Goal: Information Seeking & Learning: Learn about a topic

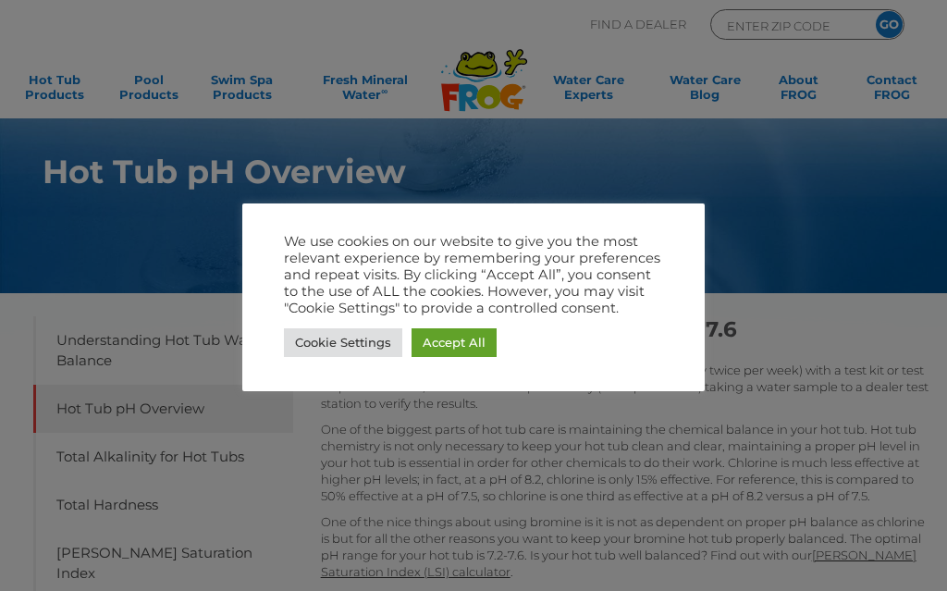
click at [811, 194] on div at bounding box center [473, 295] width 947 height 591
click at [354, 344] on link "Cookie Settings" at bounding box center [343, 342] width 118 height 29
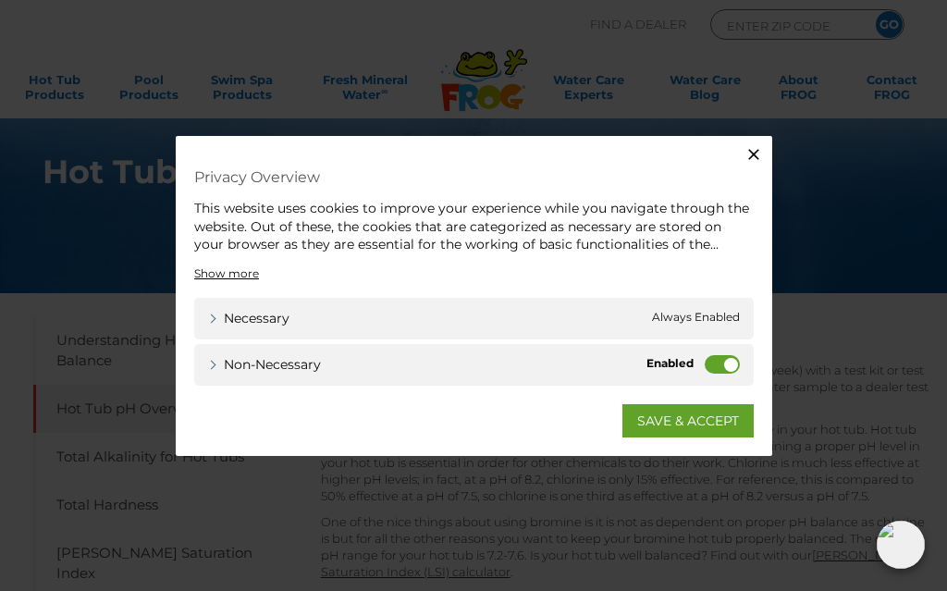
click at [697, 247] on div "This website uses cookies to improve your experience while you navigate through…" at bounding box center [474, 227] width 560 height 55
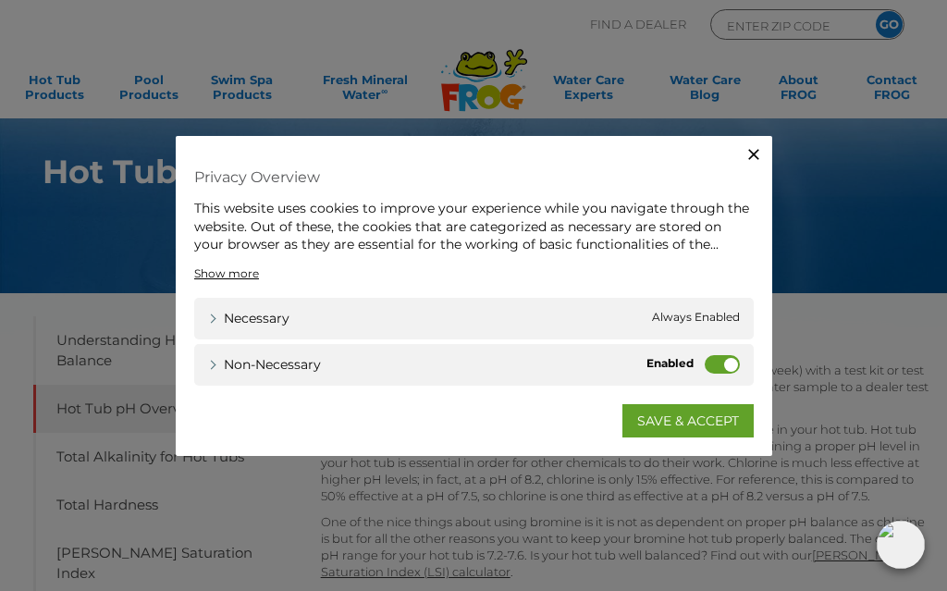
click at [758, 145] on button "Close" at bounding box center [753, 154] width 37 height 37
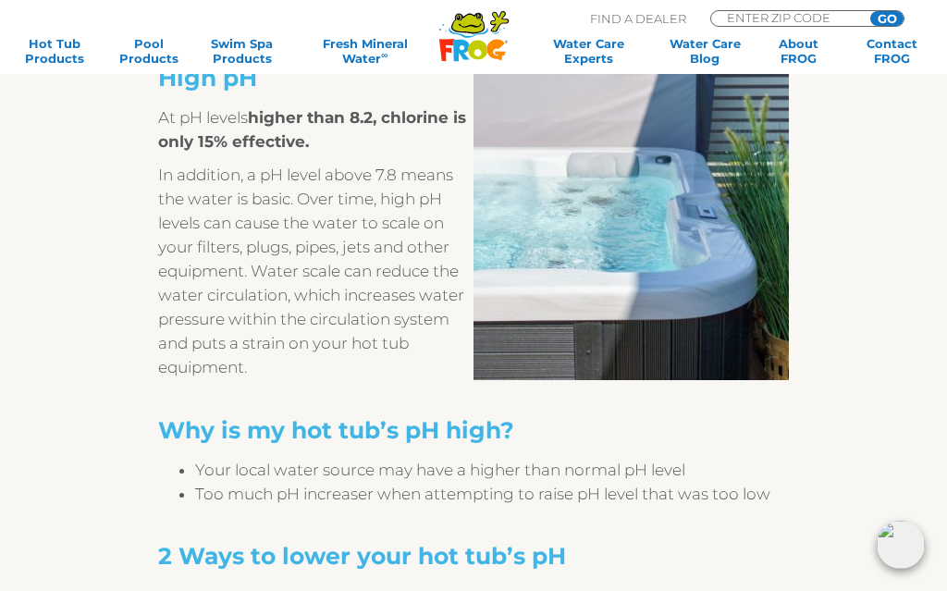
scroll to position [1767, 0]
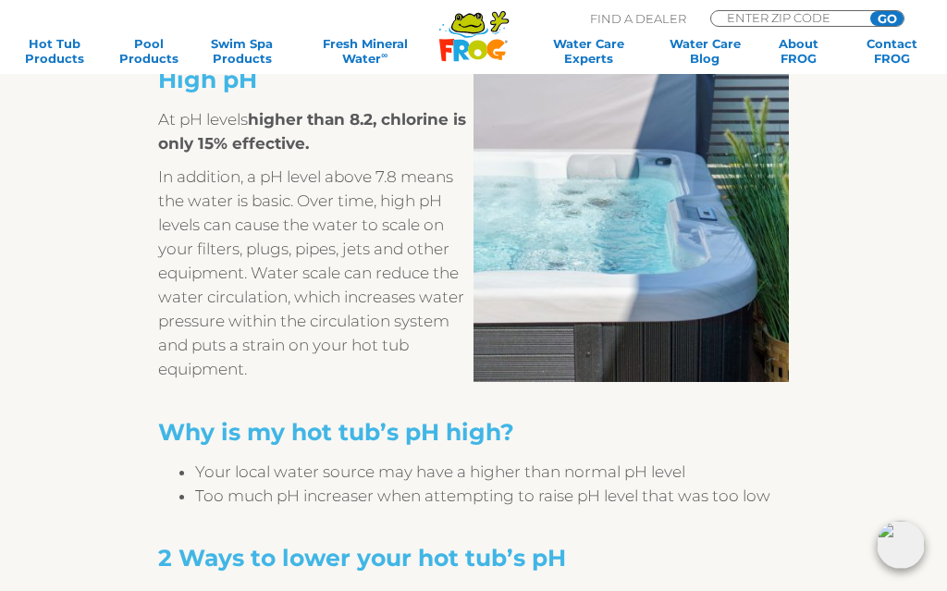
click at [848, 391] on div "High pH At pH levels higher than 8.2, chlorine is only 15% effective. In additi…" at bounding box center [473, 394] width 945 height 703
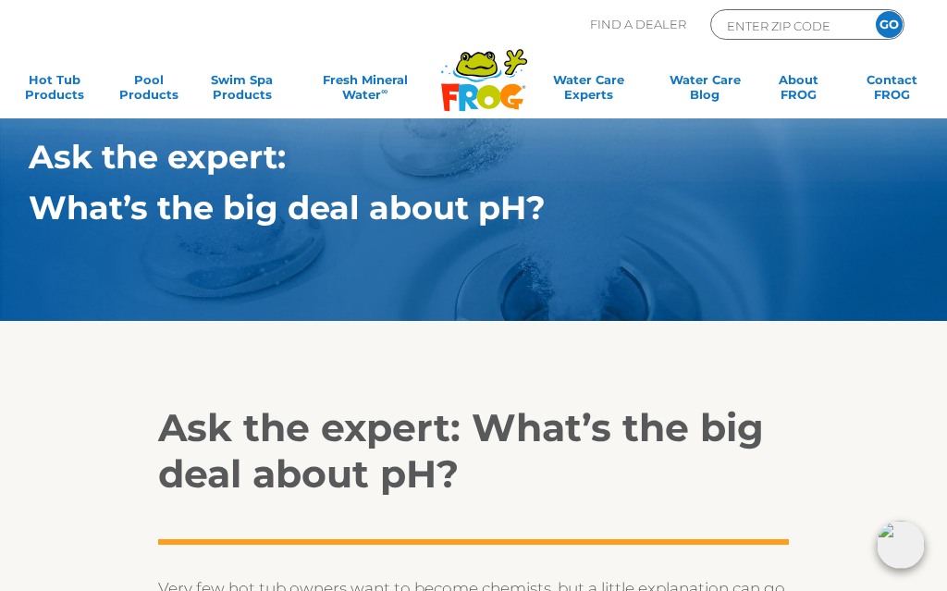
scroll to position [0, 0]
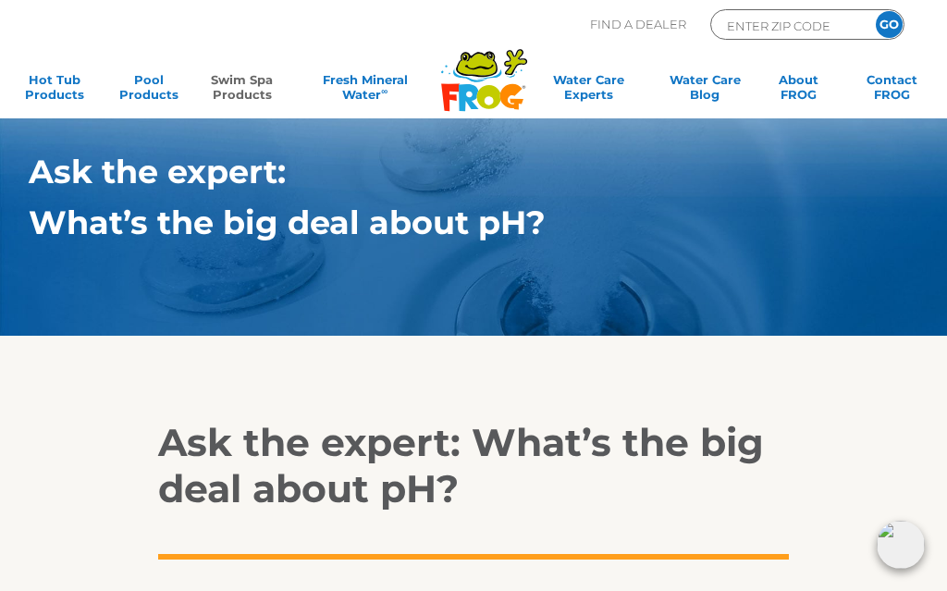
click at [237, 81] on link "Swim Spa Products" at bounding box center [241, 90] width 73 height 37
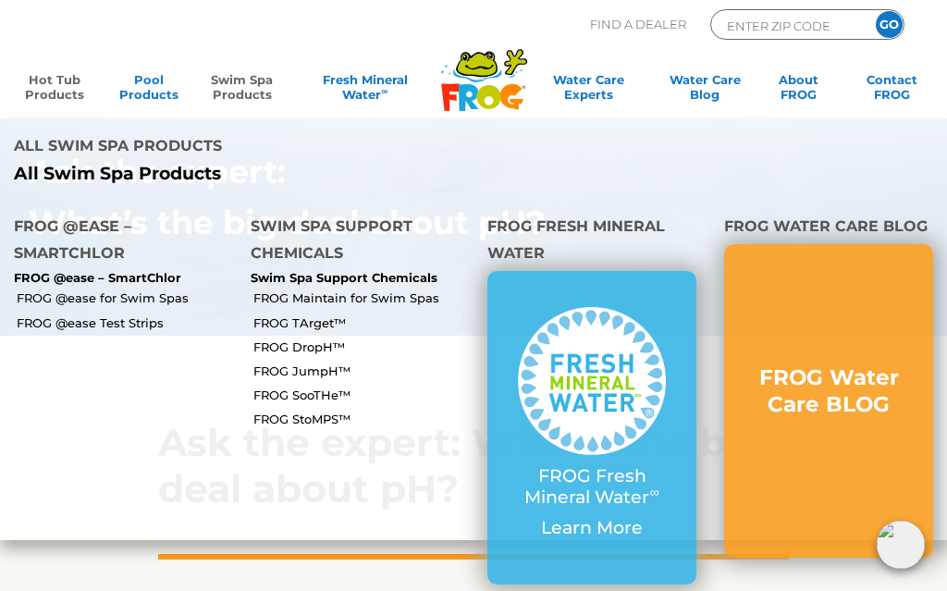
click at [40, 78] on link "Hot Tub Products" at bounding box center [55, 90] width 73 height 37
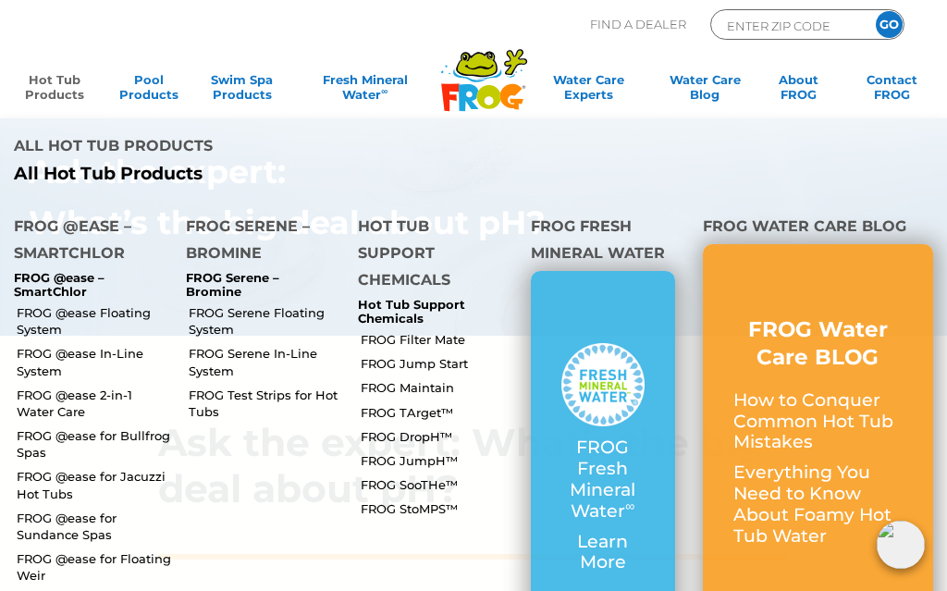
click at [434, 452] on link "FROG JumpH™" at bounding box center [438, 460] width 155 height 17
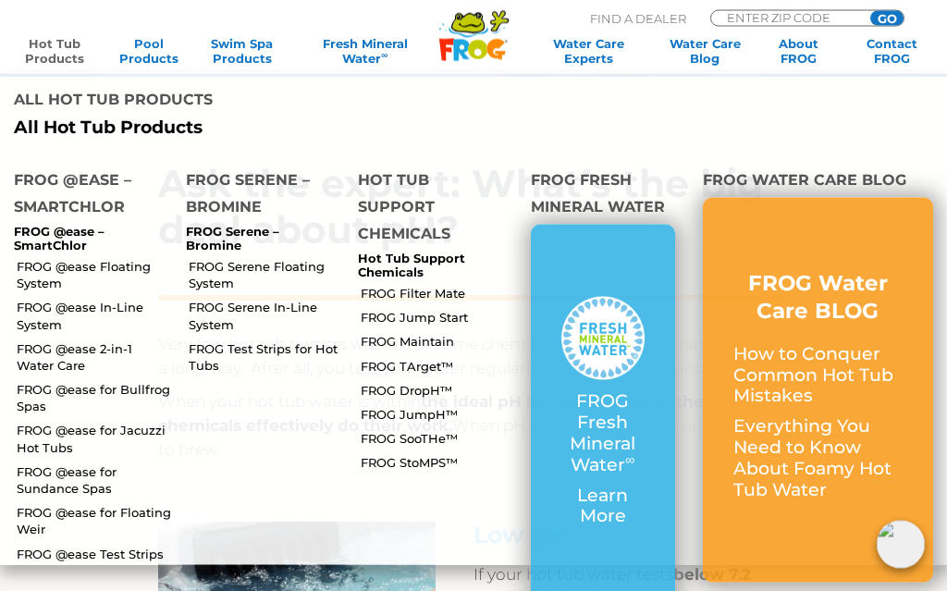
scroll to position [271, 0]
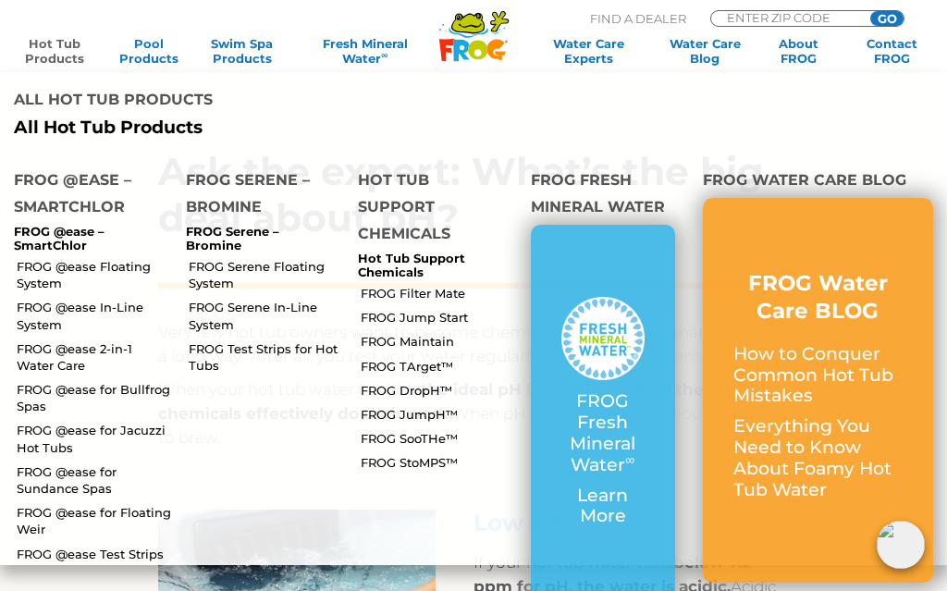
click at [828, 344] on p "How to Conquer Common Hot Tub Mistakes" at bounding box center [818, 375] width 169 height 63
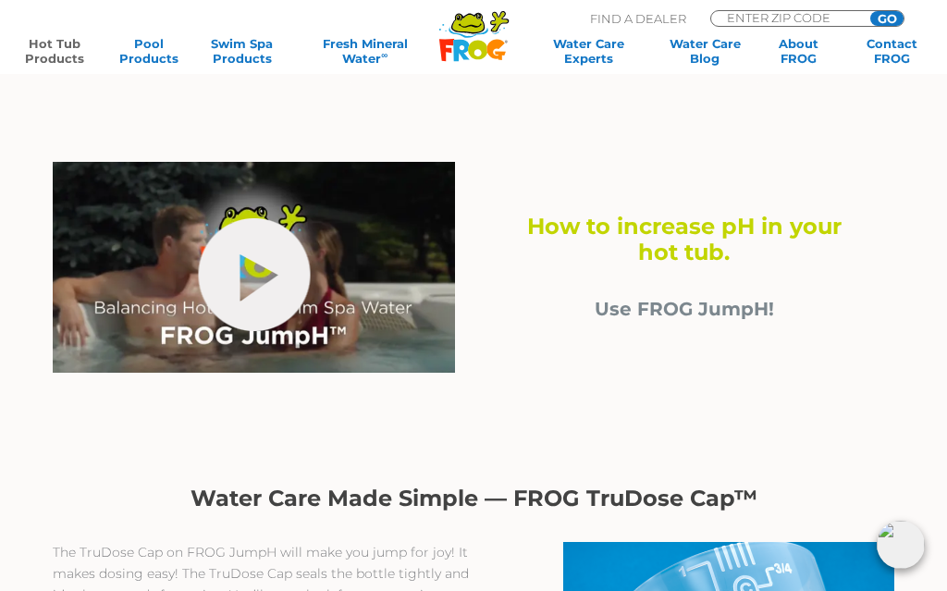
scroll to position [515, 0]
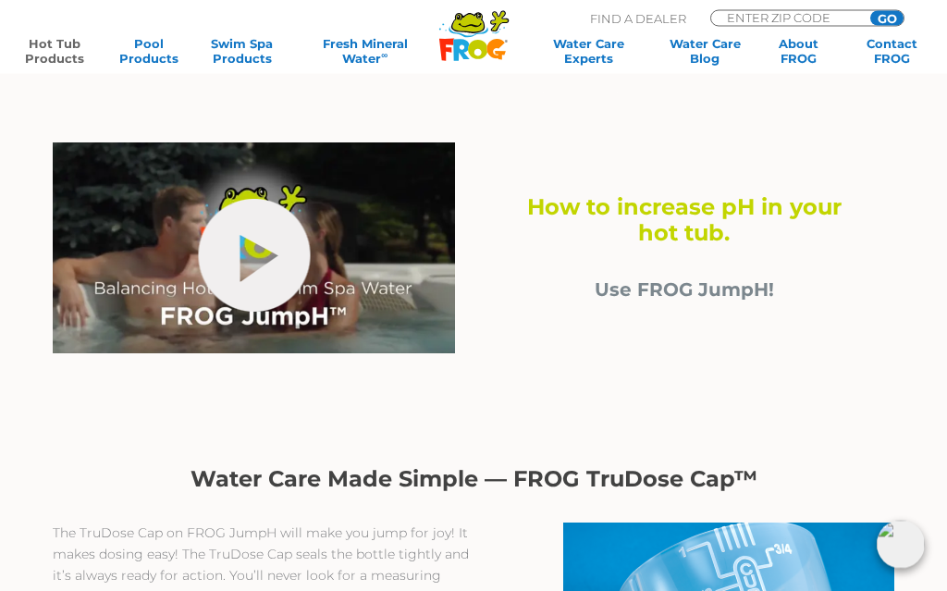
click at [249, 247] on link "hide-me" at bounding box center [254, 256] width 112 height 113
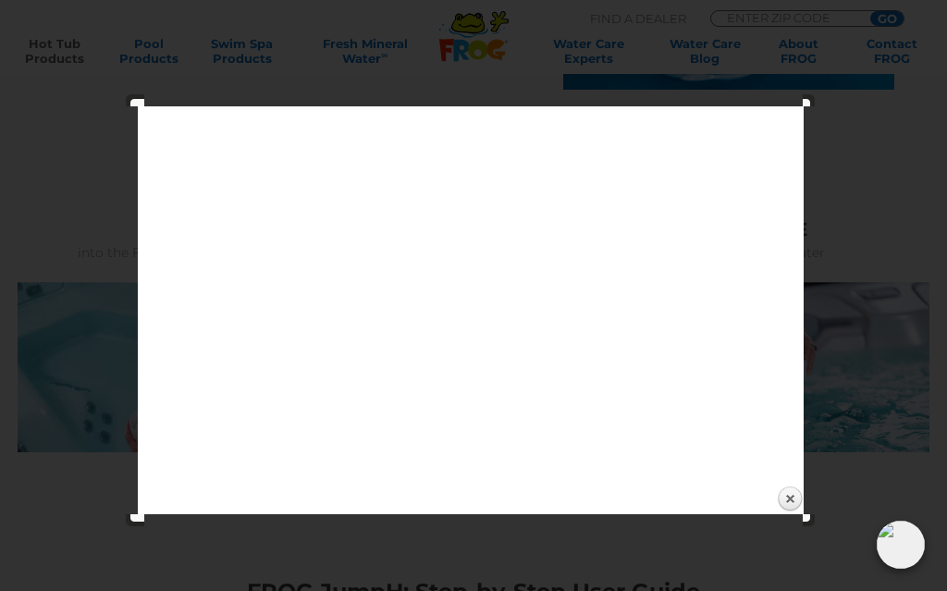
scroll to position [1143, 0]
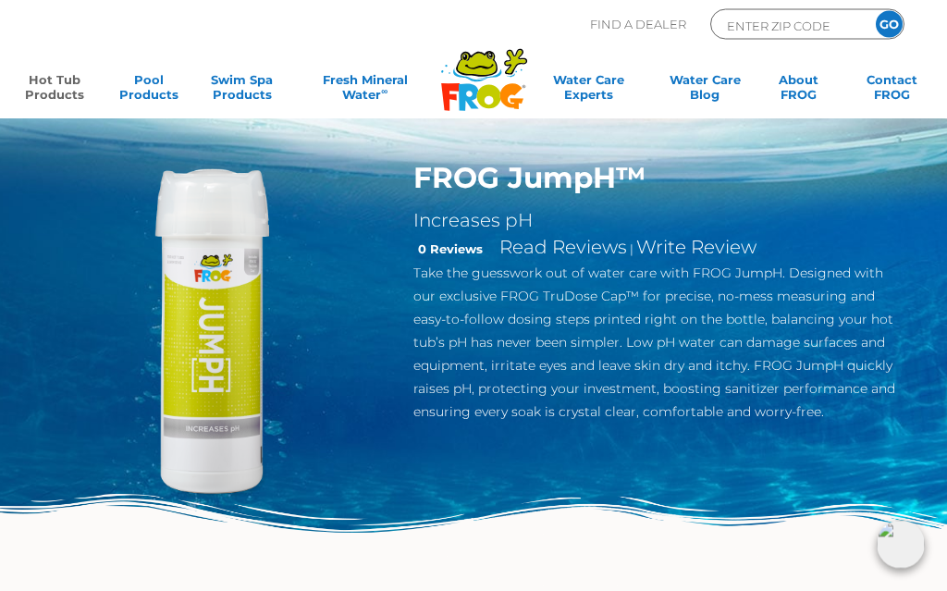
scroll to position [0, 0]
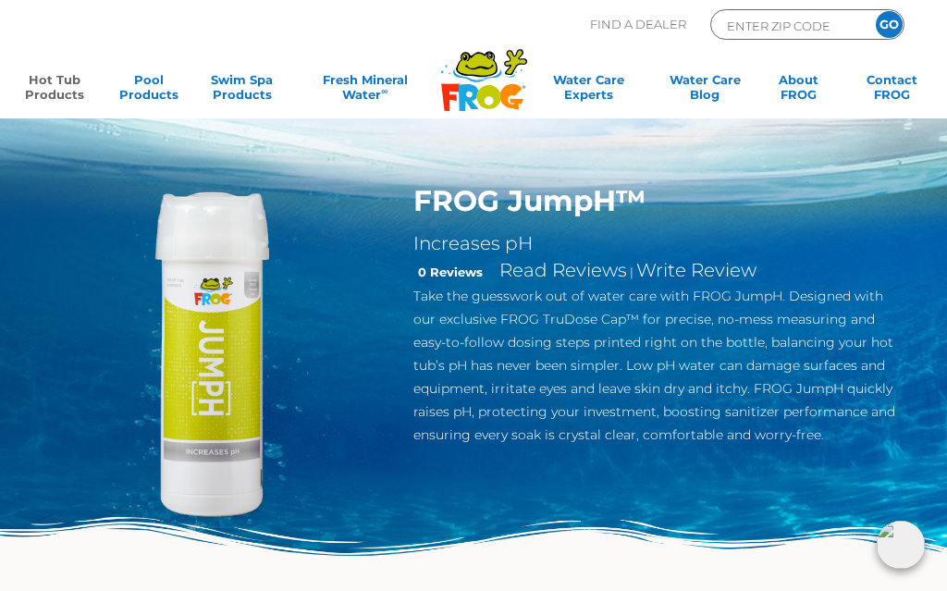
scroll to position [599, 0]
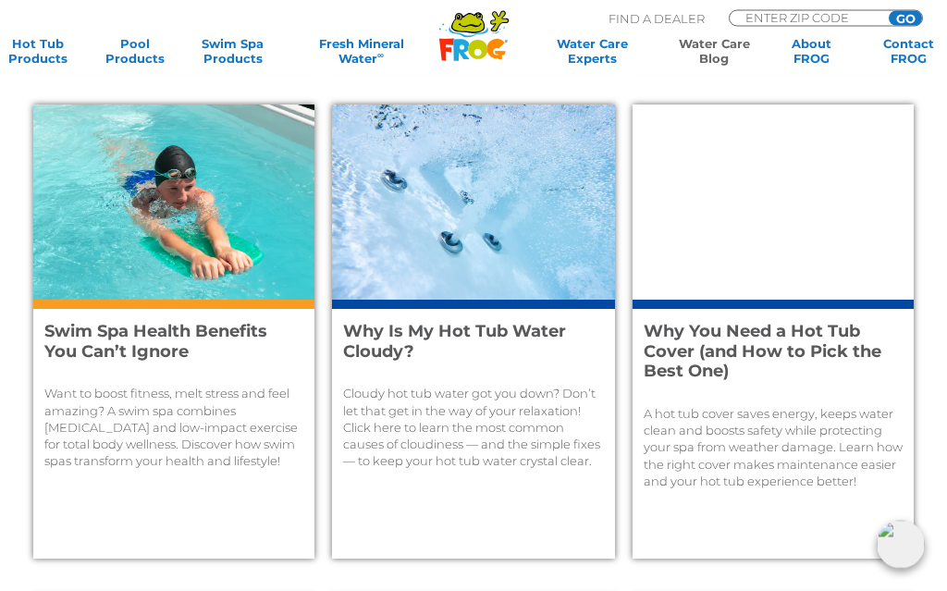
scroll to position [1068, 0]
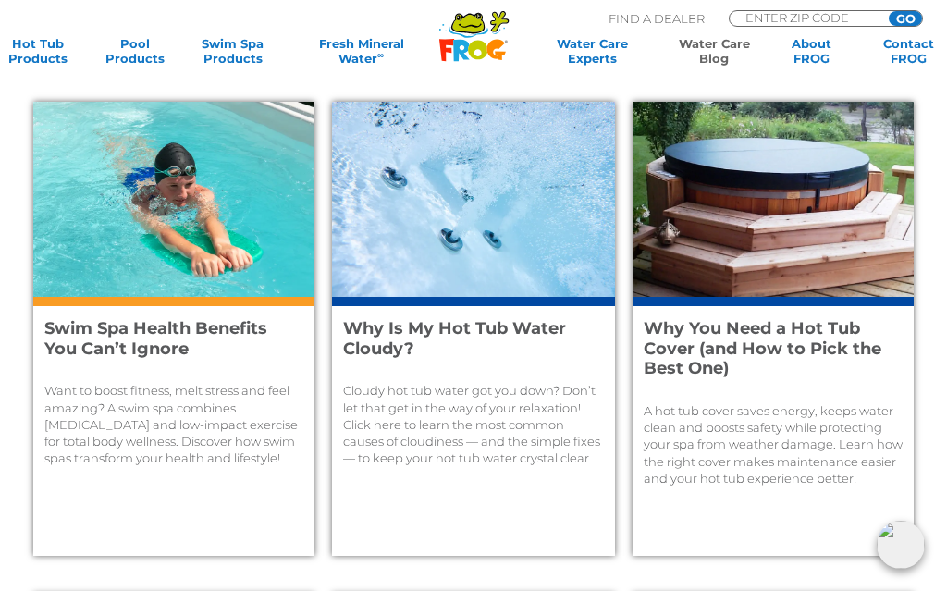
click at [483, 293] on img at bounding box center [473, 199] width 282 height 195
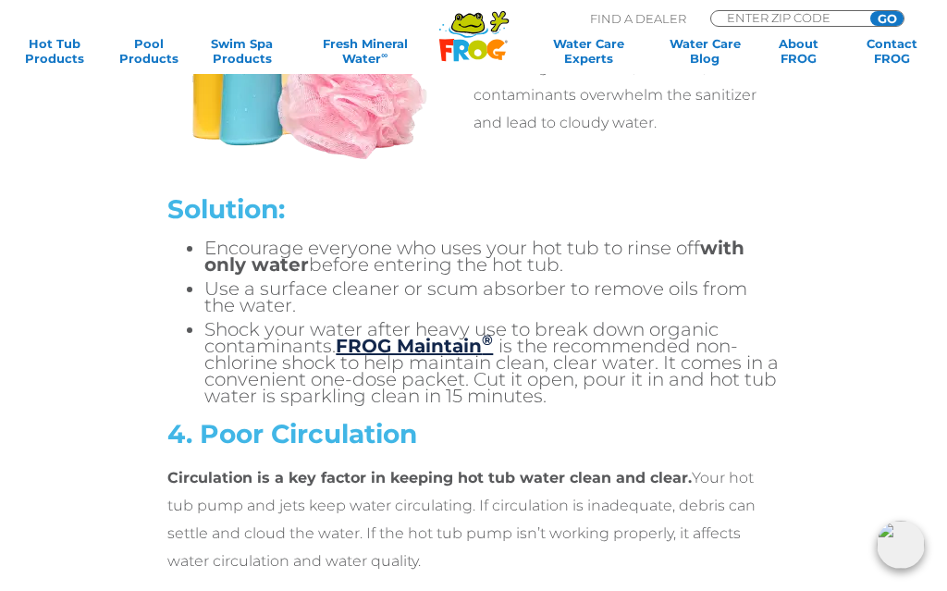
scroll to position [3987, 0]
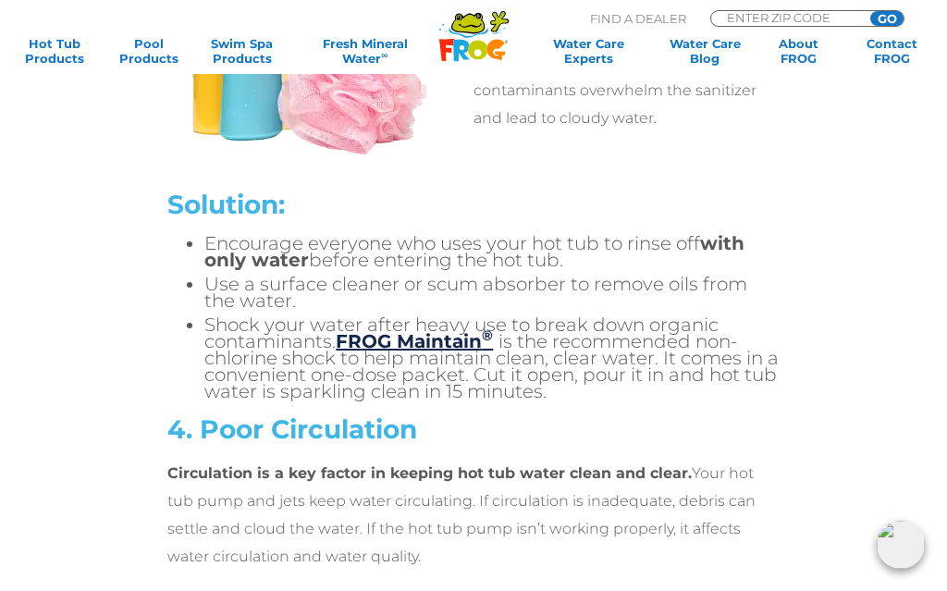
click at [123, 262] on div "Solution: Encourage everyone who uses your hot tub to rinse off with only water…" at bounding box center [474, 464] width 918 height 549
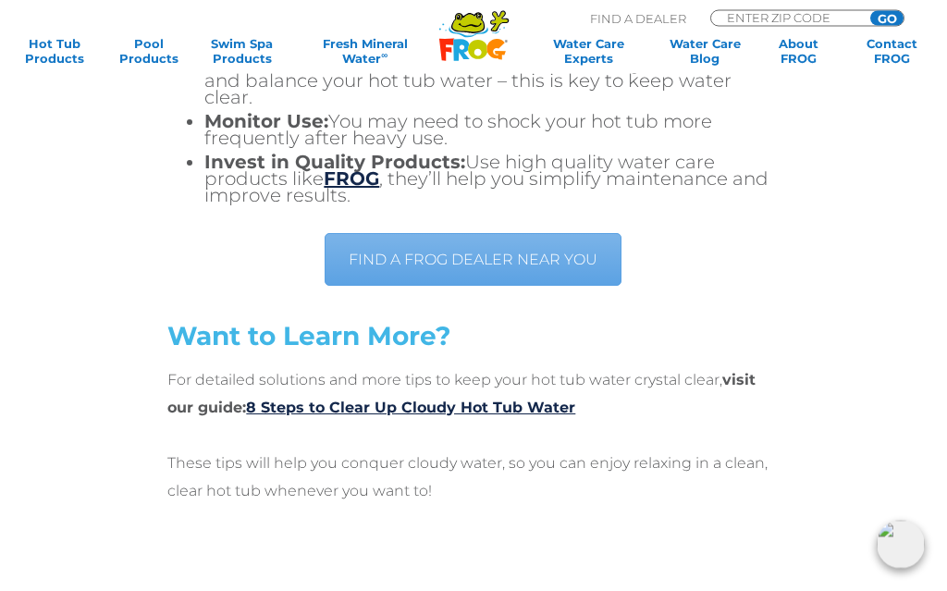
scroll to position [5694, 0]
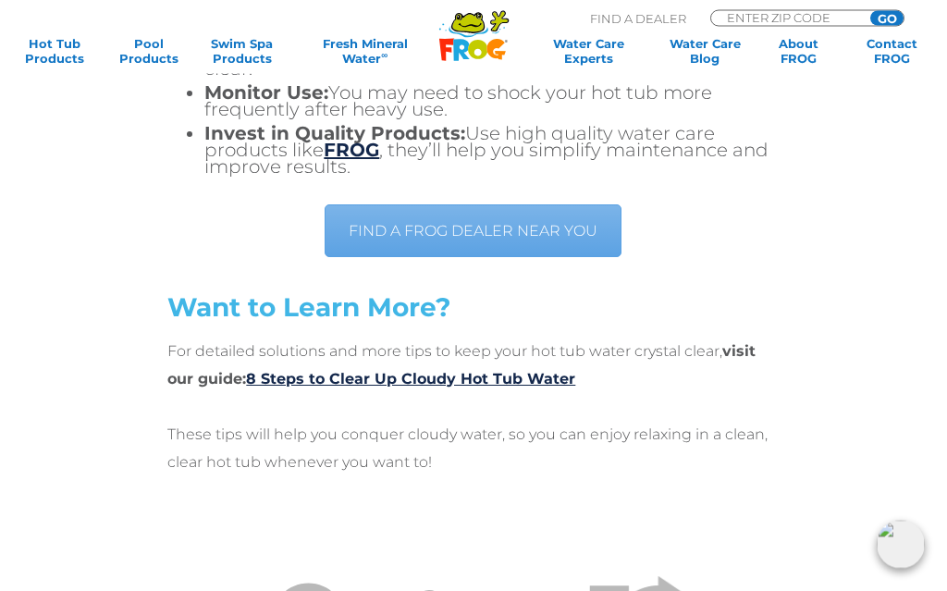
click at [479, 389] on link "8 Steps to Clear Up Cloudy Hot Tub Water" at bounding box center [410, 380] width 329 height 18
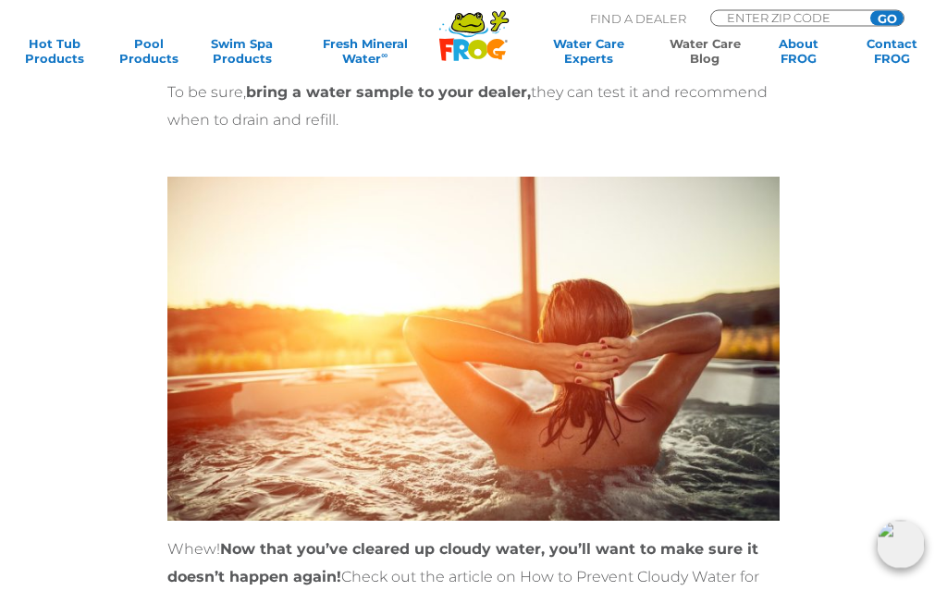
scroll to position [6012, 0]
